Goal: Navigation & Orientation: Find specific page/section

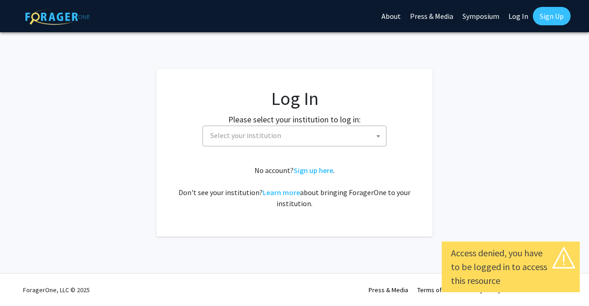
select select
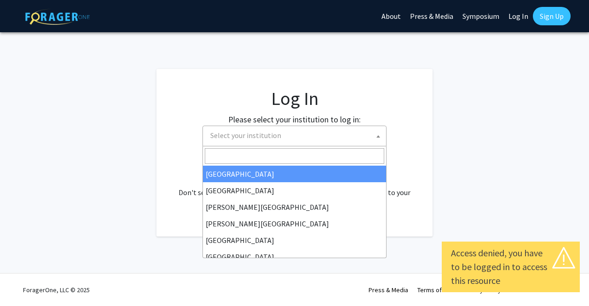
click at [280, 128] on span "Select your institution" at bounding box center [297, 135] width 180 height 19
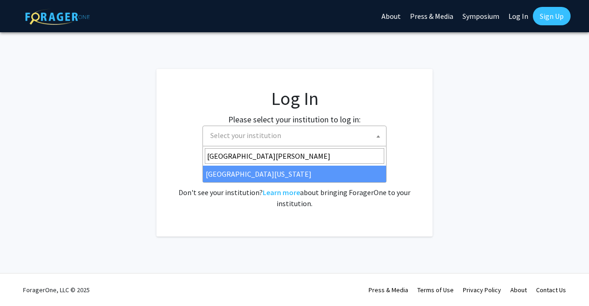
type input "[GEOGRAPHIC_DATA][PERSON_NAME]"
select select "31"
